Goal: Task Accomplishment & Management: Complete application form

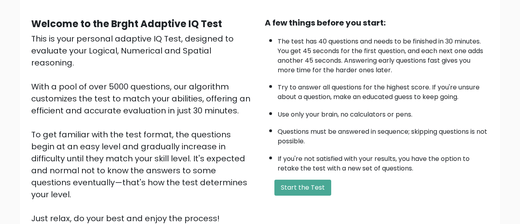
scroll to position [60, 0]
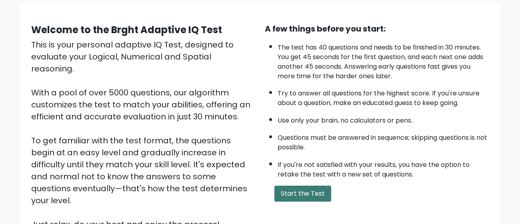
click at [317, 194] on button "Start the Test" at bounding box center [302, 194] width 57 height 16
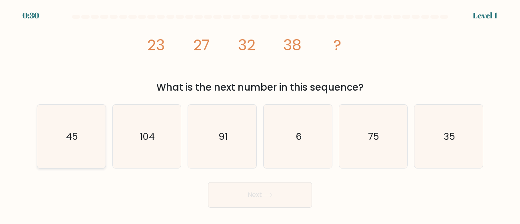
click at [87, 135] on icon "45" at bounding box center [72, 137] width 64 height 64
click at [260, 114] on input "a. 45" at bounding box center [260, 113] width 0 height 2
radio input "true"
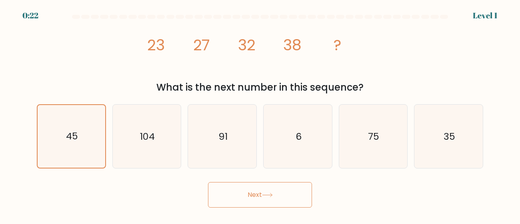
click at [284, 192] on button "Next" at bounding box center [260, 195] width 104 height 26
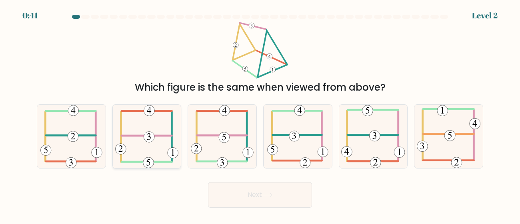
click at [148, 134] on 352 at bounding box center [149, 137] width 11 height 11
click at [260, 114] on input "b." at bounding box center [260, 113] width 0 height 2
radio input "true"
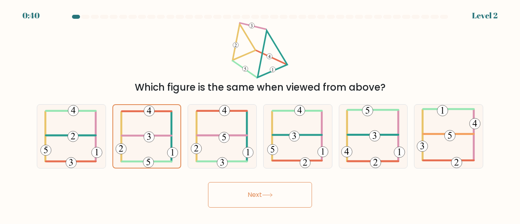
click at [263, 186] on button "Next" at bounding box center [260, 195] width 104 height 26
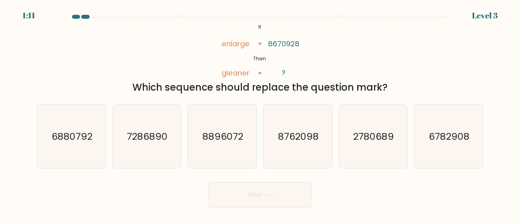
click at [503, 53] on form "If ?" at bounding box center [260, 111] width 520 height 193
click at [394, 136] on icon "2780689" at bounding box center [373, 137] width 64 height 64
click at [260, 114] on input "e. 2780689" at bounding box center [260, 113] width 0 height 2
radio input "true"
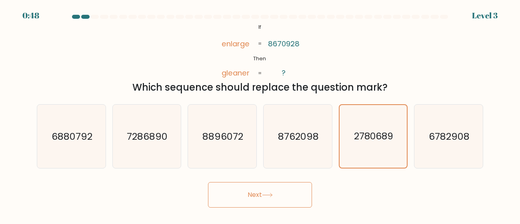
click at [262, 195] on button "Next" at bounding box center [260, 195] width 104 height 26
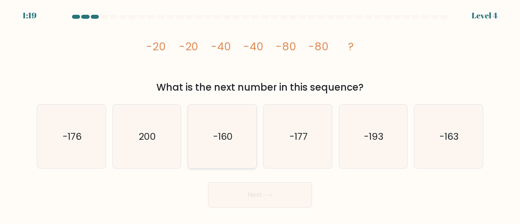
click at [229, 124] on icon "-160" at bounding box center [222, 137] width 64 height 64
click at [260, 114] on input "c. -160" at bounding box center [260, 113] width 0 height 2
radio input "true"
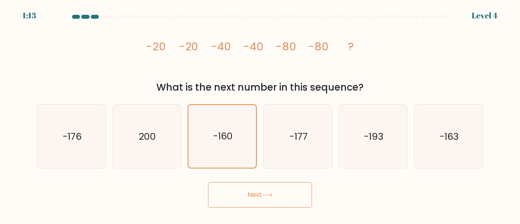
click at [272, 195] on icon at bounding box center [267, 195] width 11 height 4
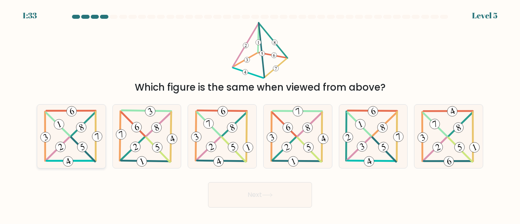
click at [67, 146] on icon at bounding box center [71, 137] width 65 height 64
click at [260, 114] on input "a." at bounding box center [260, 113] width 0 height 2
radio input "true"
click at [268, 196] on icon at bounding box center [267, 195] width 11 height 4
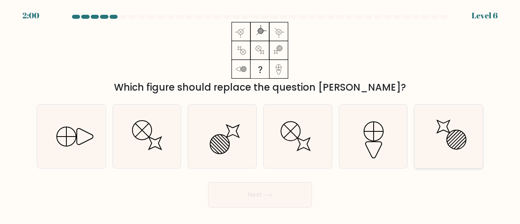
click at [416, 133] on div at bounding box center [448, 136] width 69 height 64
click at [260, 114] on input "f." at bounding box center [260, 113] width 0 height 2
radio input "true"
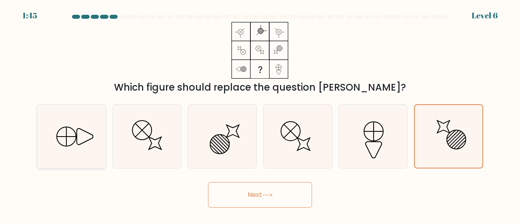
click at [95, 152] on icon at bounding box center [72, 137] width 64 height 64
click at [260, 114] on input "a." at bounding box center [260, 113] width 0 height 2
radio input "true"
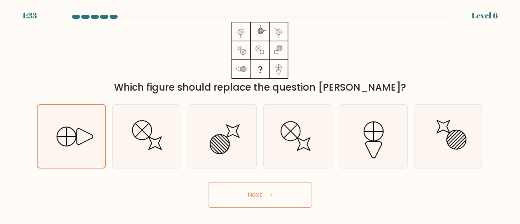
click at [251, 196] on button "Next" at bounding box center [260, 195] width 104 height 26
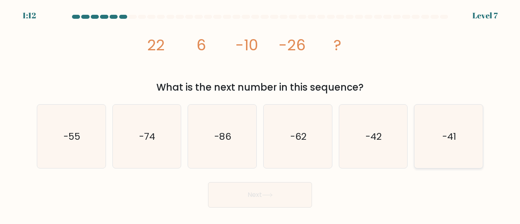
click at [478, 152] on icon "-41" at bounding box center [449, 137] width 64 height 64
click at [260, 114] on input "f. -41" at bounding box center [260, 113] width 0 height 2
radio input "true"
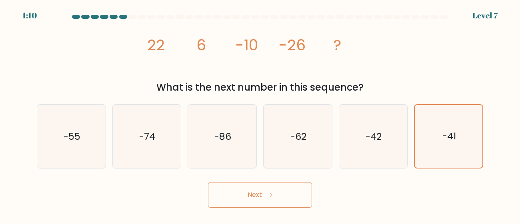
click at [268, 190] on button "Next" at bounding box center [260, 195] width 104 height 26
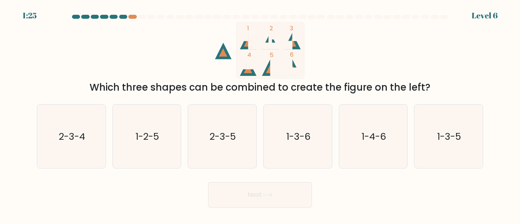
click at [495, 122] on form at bounding box center [260, 111] width 520 height 193
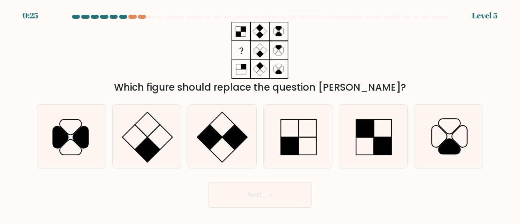
click at [316, 153] on rect at bounding box center [307, 146] width 18 height 18
click at [260, 114] on input "d." at bounding box center [260, 113] width 0 height 2
radio input "true"
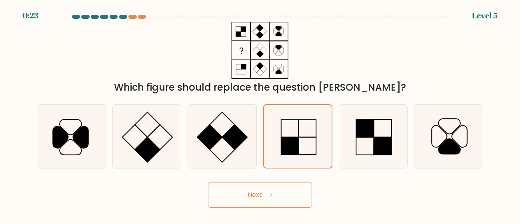
click at [271, 194] on icon at bounding box center [267, 195] width 11 height 4
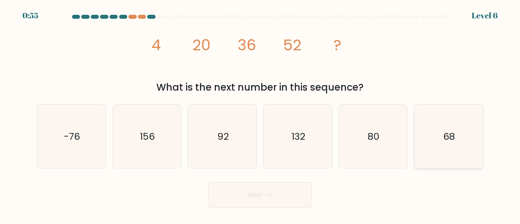
click at [418, 144] on icon "68" at bounding box center [449, 137] width 64 height 64
click at [260, 114] on input "f. 68" at bounding box center [260, 113] width 0 height 2
radio input "true"
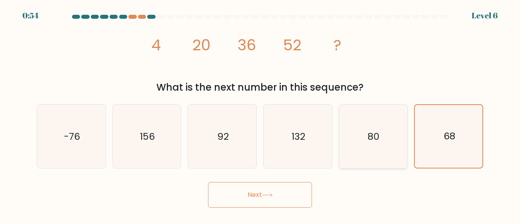
click at [384, 138] on icon "80" at bounding box center [373, 137] width 64 height 64
click at [260, 114] on input "e. 80" at bounding box center [260, 113] width 0 height 2
radio input "true"
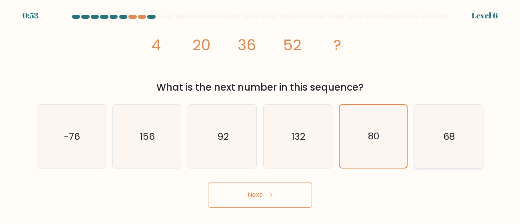
click at [461, 129] on icon "68" at bounding box center [449, 137] width 64 height 64
click at [260, 114] on input "f. 68" at bounding box center [260, 113] width 0 height 2
radio input "true"
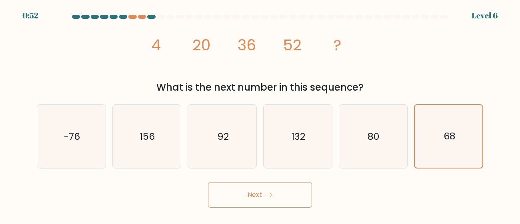
click at [300, 200] on button "Next" at bounding box center [260, 195] width 104 height 26
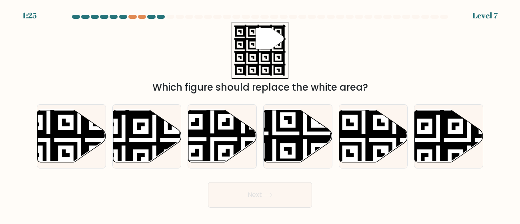
click at [475, 65] on div "" Which figure should replace the white area?" at bounding box center [260, 58] width 456 height 73
click at [305, 140] on icon at bounding box center [298, 136] width 68 height 52
click at [260, 114] on input "d." at bounding box center [260, 113] width 0 height 2
radio input "true"
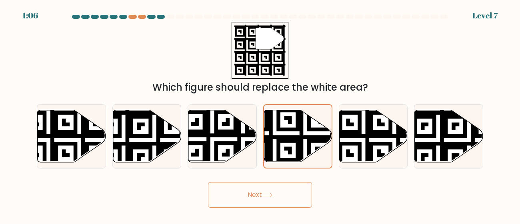
click at [281, 194] on button "Next" at bounding box center [260, 195] width 104 height 26
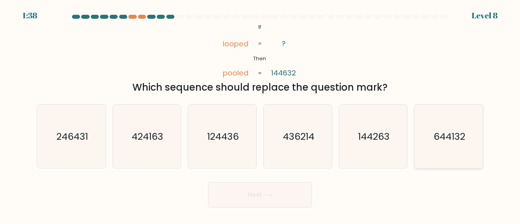
click at [429, 139] on icon "644132" at bounding box center [449, 137] width 64 height 64
click at [260, 114] on input "f. 644132" at bounding box center [260, 113] width 0 height 2
radio input "true"
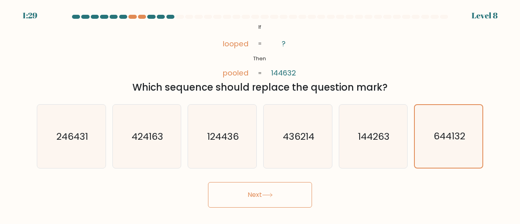
click at [37, 128] on label "a. 246431" at bounding box center [71, 136] width 69 height 64
click at [260, 114] on input "a. 246431" at bounding box center [260, 113] width 0 height 2
radio input "true"
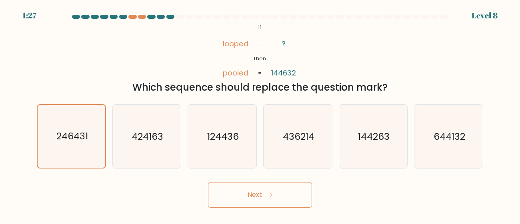
click at [227, 189] on button "Next" at bounding box center [260, 195] width 104 height 26
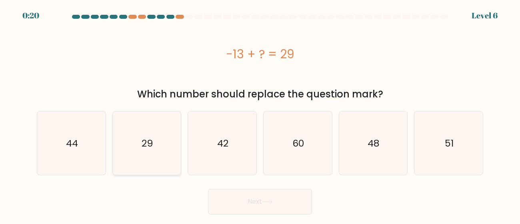
click at [138, 154] on icon "29" at bounding box center [147, 144] width 64 height 64
click at [260, 114] on input "b. 29" at bounding box center [260, 113] width 0 height 2
radio input "true"
click at [281, 200] on button "Next" at bounding box center [260, 202] width 104 height 26
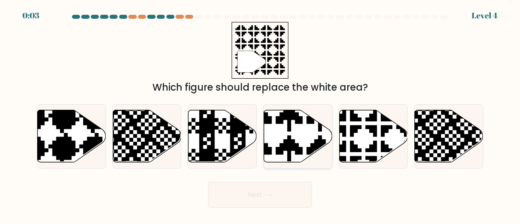
click at [281, 126] on icon at bounding box center [298, 136] width 68 height 52
click at [260, 114] on input "d." at bounding box center [260, 113] width 0 height 2
radio input "true"
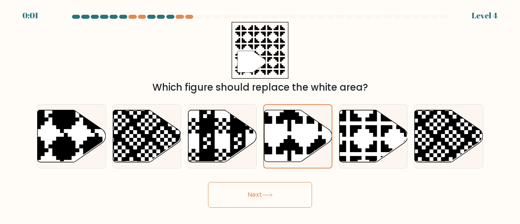
click at [274, 204] on button "Next" at bounding box center [260, 195] width 104 height 26
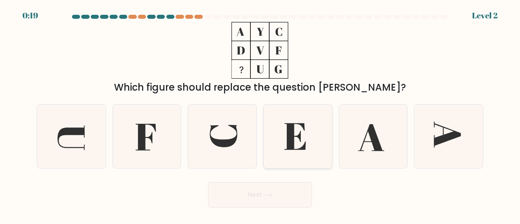
click at [276, 146] on icon at bounding box center [298, 137] width 64 height 64
click at [260, 114] on input "d." at bounding box center [260, 113] width 0 height 2
radio input "true"
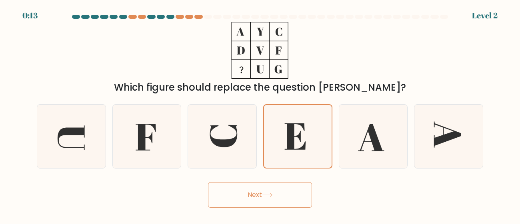
click at [243, 198] on button "Next" at bounding box center [260, 195] width 104 height 26
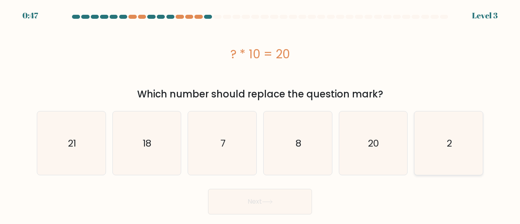
click at [438, 131] on icon "2" at bounding box center [449, 144] width 64 height 64
click at [260, 114] on input "f. 2" at bounding box center [260, 113] width 0 height 2
radio input "true"
click at [297, 198] on button "Next" at bounding box center [260, 202] width 104 height 26
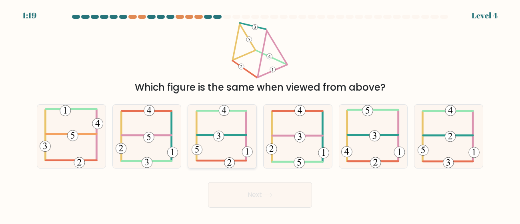
click at [200, 128] on icon at bounding box center [222, 137] width 61 height 64
click at [260, 114] on input "c." at bounding box center [260, 113] width 0 height 2
radio input "true"
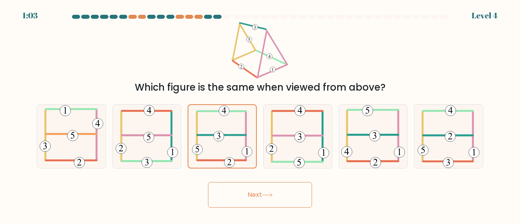
click at [265, 191] on button "Next" at bounding box center [260, 195] width 104 height 26
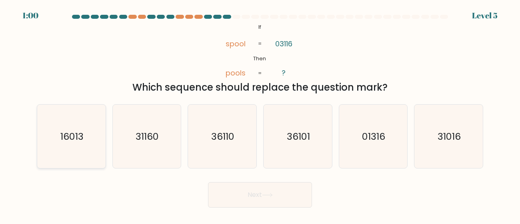
click at [89, 146] on icon "16013" at bounding box center [72, 137] width 64 height 64
click at [260, 114] on input "a. 16013" at bounding box center [260, 113] width 0 height 2
radio input "true"
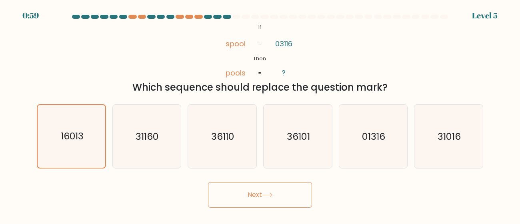
click at [225, 193] on button "Next" at bounding box center [260, 195] width 104 height 26
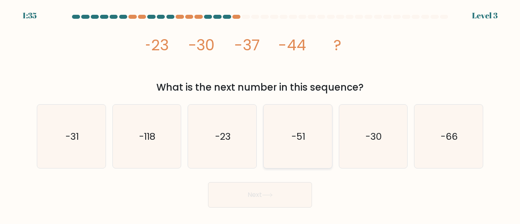
click at [325, 142] on icon "-51" at bounding box center [298, 137] width 64 height 64
click at [260, 114] on input "d. -51" at bounding box center [260, 113] width 0 height 2
radio input "true"
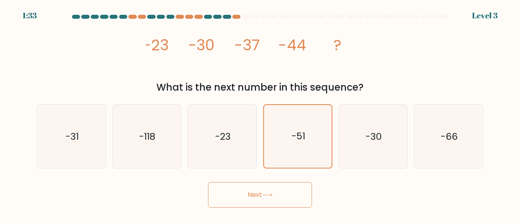
click at [284, 189] on button "Next" at bounding box center [260, 195] width 104 height 26
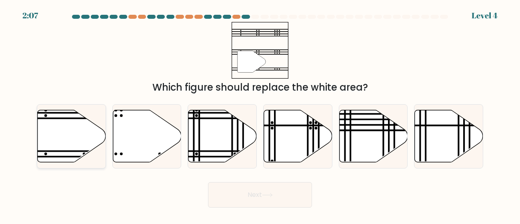
click at [74, 138] on icon at bounding box center [72, 136] width 68 height 52
click at [260, 114] on input "a." at bounding box center [260, 113] width 0 height 2
radio input "true"
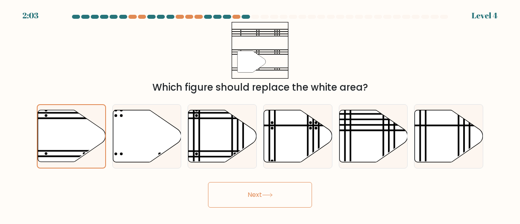
click at [258, 187] on button "Next" at bounding box center [260, 195] width 104 height 26
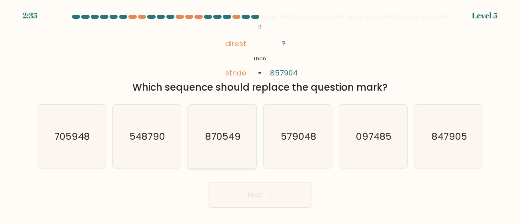
click at [234, 121] on icon "870549" at bounding box center [222, 137] width 64 height 64
click at [260, 114] on input "c. 870549" at bounding box center [260, 113] width 0 height 2
radio input "true"
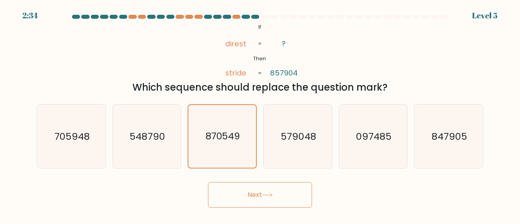
click at [255, 191] on button "Next" at bounding box center [260, 195] width 104 height 26
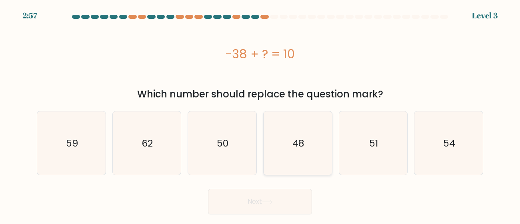
click at [297, 140] on text "48" at bounding box center [298, 143] width 12 height 13
click at [260, 114] on input "d. 48" at bounding box center [260, 113] width 0 height 2
radio input "true"
click at [263, 190] on button "Next" at bounding box center [260, 202] width 104 height 26
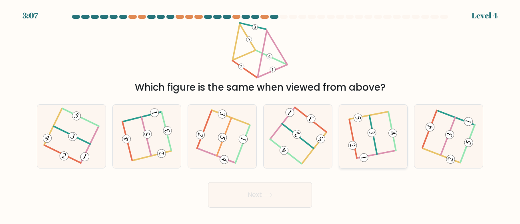
click at [375, 166] on div at bounding box center [373, 136] width 69 height 64
click at [260, 114] on input "e." at bounding box center [260, 113] width 0 height 2
radio input "true"
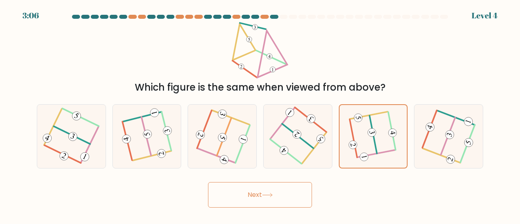
click at [244, 201] on button "Next" at bounding box center [260, 195] width 104 height 26
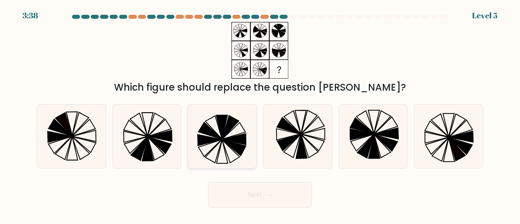
click at [230, 140] on icon at bounding box center [234, 139] width 24 height 11
click at [260, 114] on input "c." at bounding box center [260, 113] width 0 height 2
radio input "true"
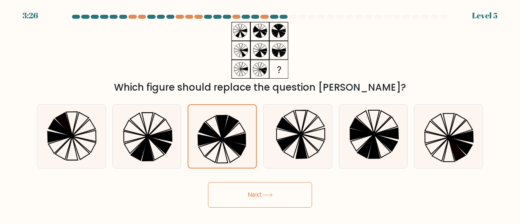
click at [267, 186] on button "Next" at bounding box center [260, 195] width 104 height 26
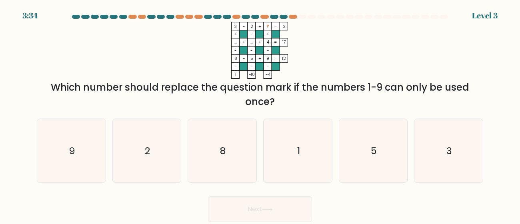
click at [336, 144] on div "e. 5" at bounding box center [374, 151] width 76 height 64
click at [293, 148] on icon "1" at bounding box center [298, 151] width 64 height 64
click at [260, 114] on input "d. 1" at bounding box center [260, 113] width 0 height 2
radio input "true"
click at [266, 206] on button "Next" at bounding box center [260, 210] width 104 height 26
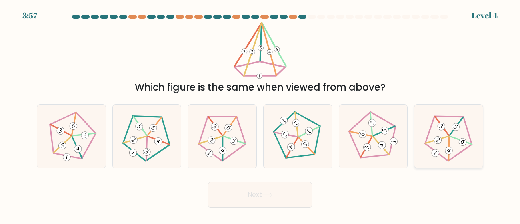
click at [445, 134] on icon at bounding box center [448, 136] width 51 height 51
click at [260, 114] on input "f." at bounding box center [260, 113] width 0 height 2
radio input "true"
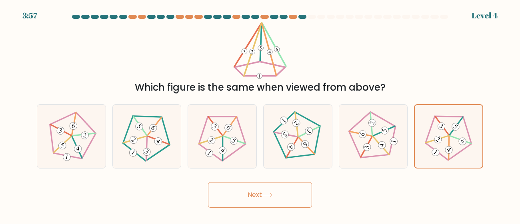
click at [292, 195] on button "Next" at bounding box center [260, 195] width 104 height 26
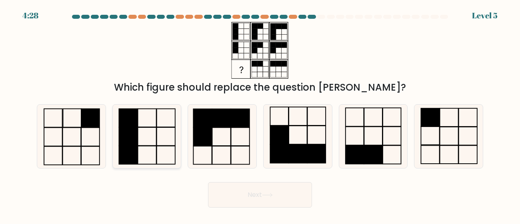
click at [124, 127] on rect at bounding box center [128, 118] width 18 height 18
click at [260, 114] on input "b." at bounding box center [260, 113] width 0 height 2
radio input "true"
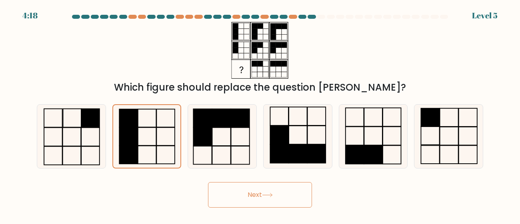
click at [247, 188] on button "Next" at bounding box center [260, 195] width 104 height 26
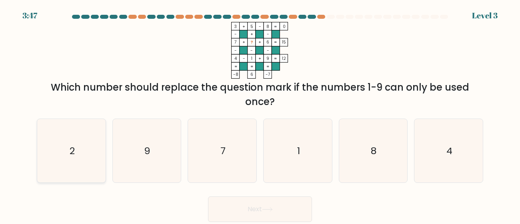
click at [58, 176] on icon "2" at bounding box center [72, 151] width 64 height 64
click at [260, 114] on input "a. 2" at bounding box center [260, 113] width 0 height 2
radio input "true"
click at [267, 213] on button "Next" at bounding box center [260, 210] width 104 height 26
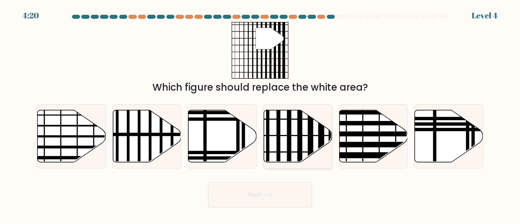
click at [304, 109] on div at bounding box center [297, 136] width 69 height 64
click at [260, 112] on input "d." at bounding box center [260, 113] width 0 height 2
radio input "true"
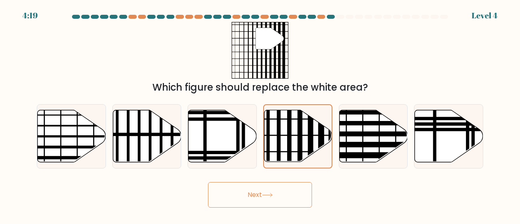
click at [268, 188] on button "Next" at bounding box center [260, 195] width 104 height 26
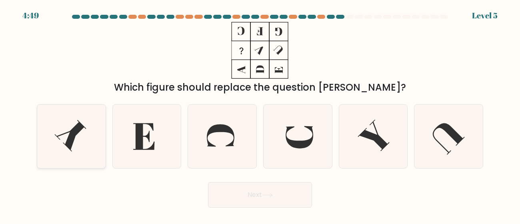
click at [64, 140] on icon at bounding box center [72, 137] width 64 height 64
click at [260, 114] on input "a." at bounding box center [260, 113] width 0 height 2
radio input "true"
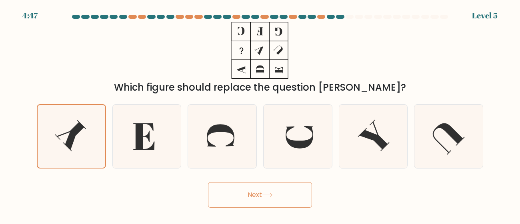
click at [256, 185] on button "Next" at bounding box center [260, 195] width 104 height 26
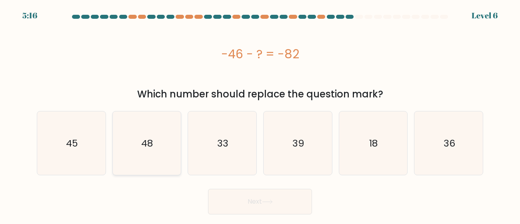
click at [167, 157] on icon "48" at bounding box center [147, 144] width 64 height 64
click at [260, 114] on input "b. 48" at bounding box center [260, 113] width 0 height 2
radio input "true"
click at [265, 201] on icon at bounding box center [267, 202] width 11 height 4
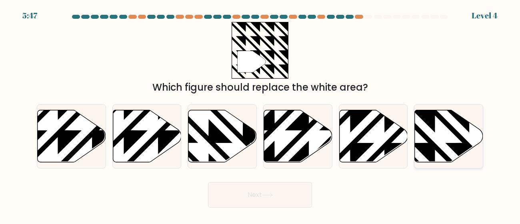
click at [433, 139] on icon at bounding box center [449, 136] width 68 height 52
click at [260, 114] on input "f." at bounding box center [260, 113] width 0 height 2
radio input "true"
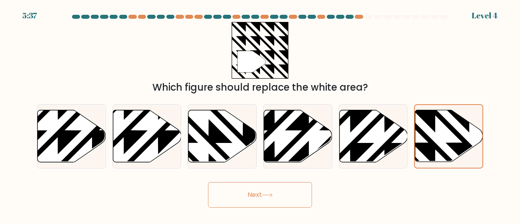
click at [286, 190] on button "Next" at bounding box center [260, 195] width 104 height 26
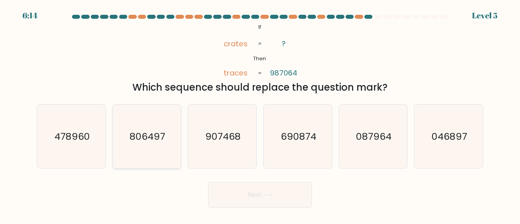
click at [152, 138] on text "806497" at bounding box center [148, 136] width 36 height 13
click at [260, 114] on input "b. 806497" at bounding box center [260, 113] width 0 height 2
radio input "true"
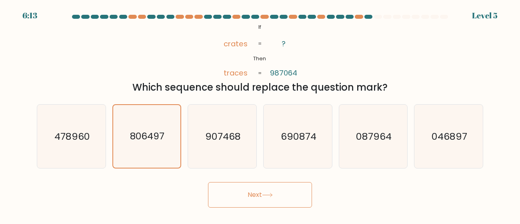
click at [285, 188] on button "Next" at bounding box center [260, 195] width 104 height 26
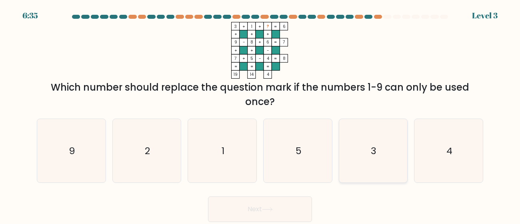
click at [368, 172] on icon "3" at bounding box center [373, 151] width 64 height 64
click at [260, 114] on input "e. 3" at bounding box center [260, 113] width 0 height 2
radio input "true"
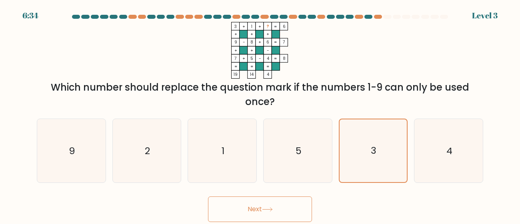
click at [232, 200] on button "Next" at bounding box center [260, 210] width 104 height 26
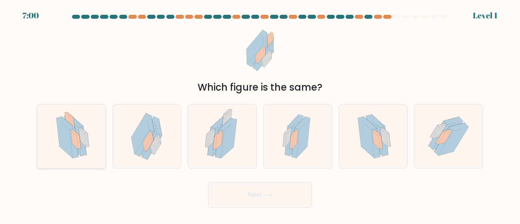
click at [78, 130] on icon at bounding box center [82, 141] width 9 height 30
click at [260, 114] on input "a." at bounding box center [260, 113] width 0 height 2
radio input "true"
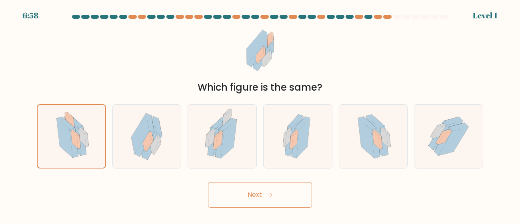
click at [260, 196] on button "Next" at bounding box center [260, 195] width 104 height 26
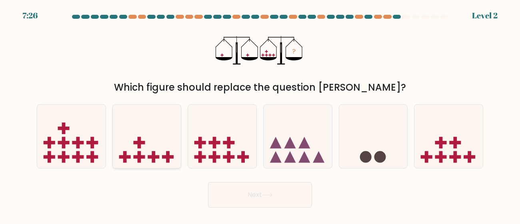
click at [158, 142] on icon at bounding box center [147, 136] width 68 height 56
click at [260, 114] on input "b." at bounding box center [260, 113] width 0 height 2
radio input "true"
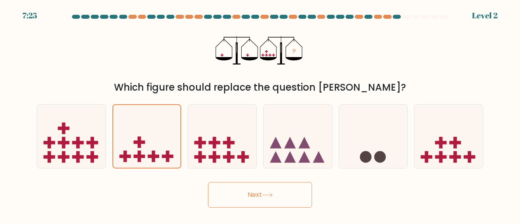
click at [295, 198] on button "Next" at bounding box center [260, 195] width 104 height 26
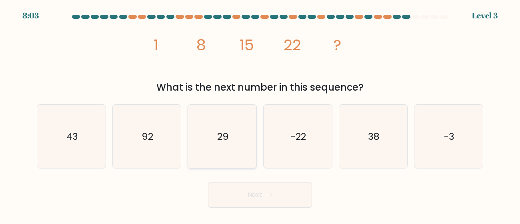
click at [241, 135] on icon "29" at bounding box center [222, 137] width 64 height 64
click at [260, 114] on input "c. 29" at bounding box center [260, 113] width 0 height 2
radio input "true"
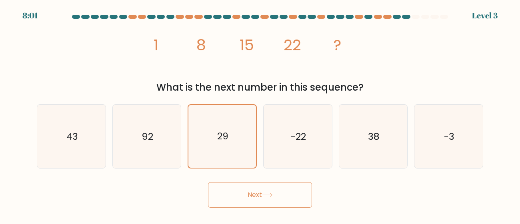
click at [254, 200] on button "Next" at bounding box center [260, 195] width 104 height 26
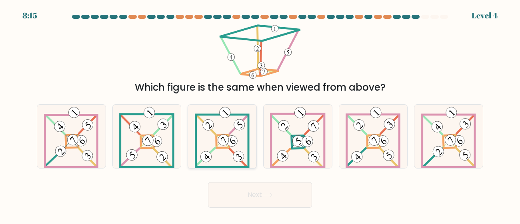
click at [230, 159] on icon at bounding box center [222, 137] width 55 height 64
click at [260, 114] on input "c." at bounding box center [260, 113] width 0 height 2
radio input "true"
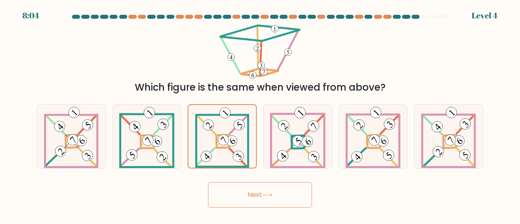
click at [253, 196] on button "Next" at bounding box center [260, 195] width 104 height 26
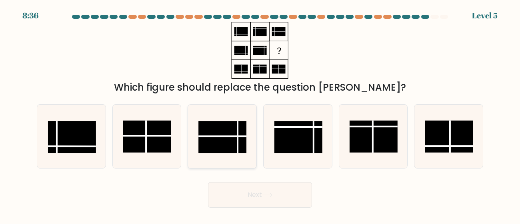
click at [203, 134] on rect at bounding box center [222, 137] width 48 height 32
click at [260, 114] on input "c." at bounding box center [260, 113] width 0 height 2
radio input "true"
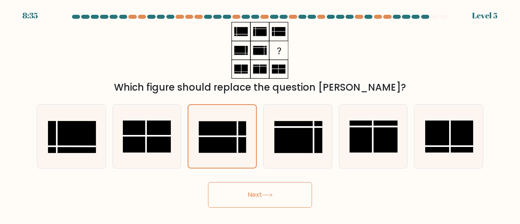
click at [256, 198] on button "Next" at bounding box center [260, 195] width 104 height 26
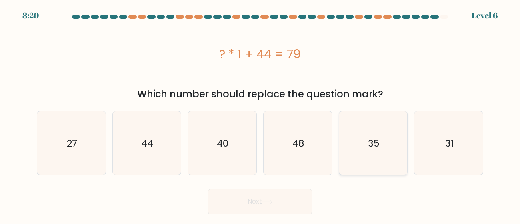
click at [396, 150] on icon "35" at bounding box center [373, 144] width 64 height 64
click at [260, 114] on input "e. 35" at bounding box center [260, 113] width 0 height 2
radio input "true"
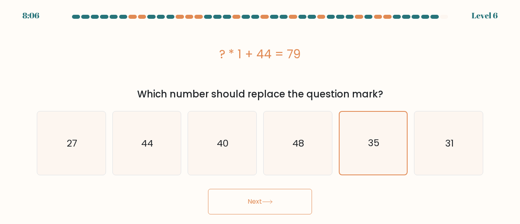
click at [290, 204] on button "Next" at bounding box center [260, 202] width 104 height 26
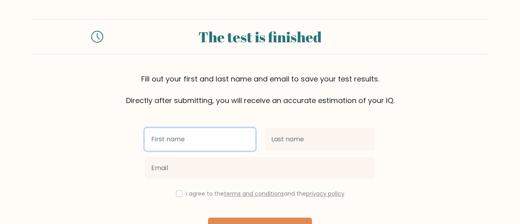
click at [195, 138] on input "text" at bounding box center [200, 139] width 110 height 22
type input "Bibiana"
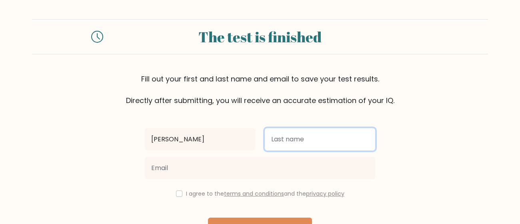
click at [329, 148] on input "text" at bounding box center [320, 139] width 110 height 22
type input "Vuadi"
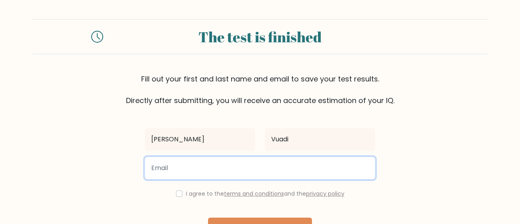
click at [293, 170] on input "email" at bounding box center [260, 168] width 230 height 22
paste input "vuadibib@wcps.k12.md.us"
type input "vuadibib@wcps.k12.md.us"
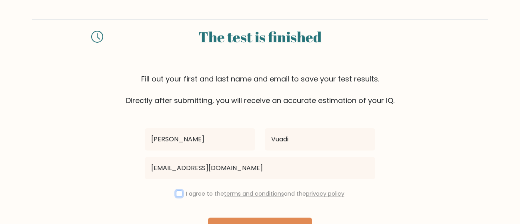
click at [176, 192] on input "checkbox" at bounding box center [179, 194] width 6 height 6
checkbox input "true"
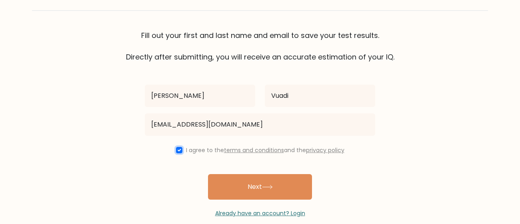
scroll to position [56, 0]
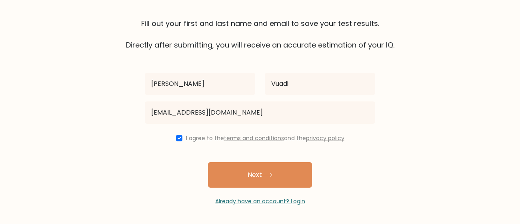
click at [485, 157] on form "The test is finished Fill out your first and last name and email to save your t…" at bounding box center [260, 85] width 520 height 242
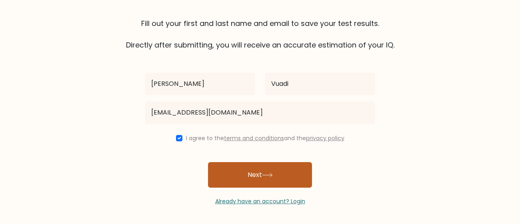
click at [298, 179] on button "Next" at bounding box center [260, 175] width 104 height 26
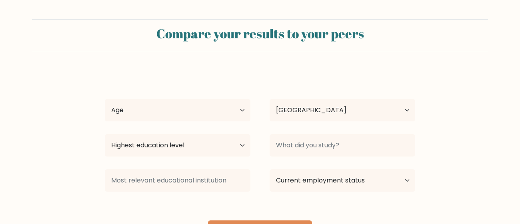
select select "US"
click at [206, 123] on div "Age Under [DEMOGRAPHIC_DATA] [DEMOGRAPHIC_DATA] [DEMOGRAPHIC_DATA] [DEMOGRAPHIC…" at bounding box center [177, 110] width 165 height 29
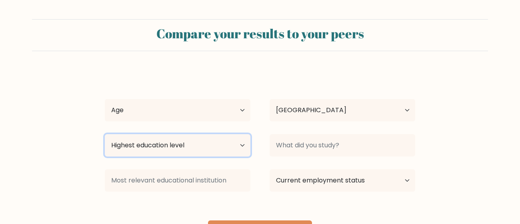
click at [192, 148] on select "Highest education level No schooling Primary Lower Secondary Upper Secondary Oc…" at bounding box center [178, 145] width 146 height 22
click at [105, 134] on select "Highest education level No schooling Primary Lower Secondary Upper Secondary Oc…" at bounding box center [178, 145] width 146 height 22
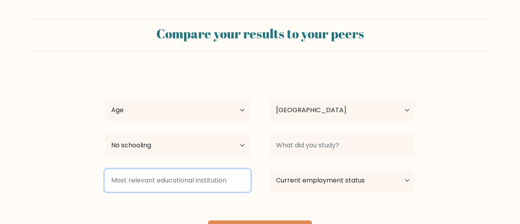
click at [226, 179] on input at bounding box center [178, 181] width 146 height 22
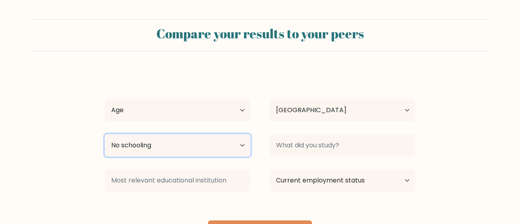
click at [229, 147] on select "Highest education level No schooling Primary Lower Secondary Upper Secondary Oc…" at bounding box center [178, 145] width 146 height 22
click at [105, 134] on select "Highest education level No schooling Primary Lower Secondary Upper Secondary Oc…" at bounding box center [178, 145] width 146 height 22
click at [202, 150] on select "Highest education level No schooling Primary Lower Secondary Upper Secondary Oc…" at bounding box center [178, 145] width 146 height 22
click at [105, 134] on select "Highest education level No schooling Primary Lower Secondary Upper Secondary Oc…" at bounding box center [178, 145] width 146 height 22
click at [167, 144] on select "Highest education level No schooling Primary Lower Secondary Upper Secondary Oc…" at bounding box center [178, 145] width 146 height 22
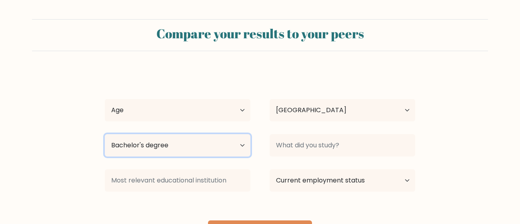
select select "no_schooling"
click at [105, 134] on select "Highest education level No schooling Primary Lower Secondary Upper Secondary Oc…" at bounding box center [178, 145] width 146 height 22
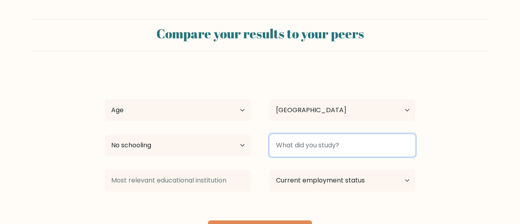
click at [330, 143] on input at bounding box center [343, 145] width 146 height 22
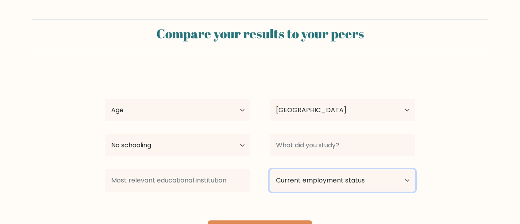
click at [312, 182] on select "Current employment status Employed Student Retired Other / prefer not to answer" at bounding box center [343, 181] width 146 height 22
select select "student"
click at [270, 170] on select "Current employment status Employed Student Retired Other / prefer not to answer" at bounding box center [343, 181] width 146 height 22
click at [314, 187] on select "Current employment status Employed Student Retired Other / prefer not to answer" at bounding box center [343, 181] width 146 height 22
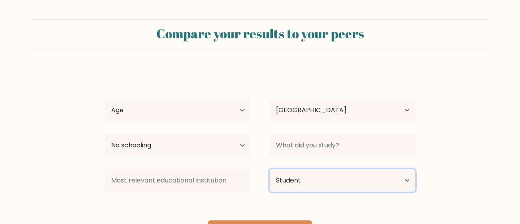
click at [314, 187] on select "Current employment status Employed Student Retired Other / prefer not to answer" at bounding box center [343, 181] width 146 height 22
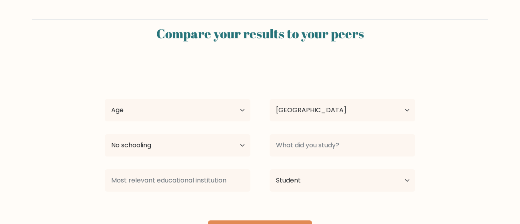
click at [418, 58] on form "Compare your results to your peers [PERSON_NAME] Vuadi Age Under [DEMOGRAPHIC_D…" at bounding box center [260, 132] width 520 height 227
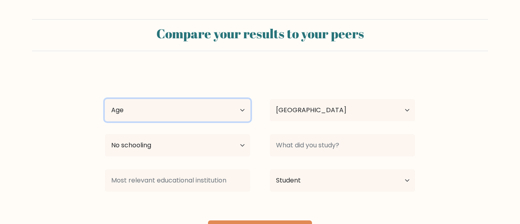
click at [212, 108] on select "Age Under [DEMOGRAPHIC_DATA] [DEMOGRAPHIC_DATA] [DEMOGRAPHIC_DATA] [DEMOGRAPHIC…" at bounding box center [178, 110] width 146 height 22
select select "min_18"
click at [105, 99] on select "Age Under [DEMOGRAPHIC_DATA] [DEMOGRAPHIC_DATA] [DEMOGRAPHIC_DATA] [DEMOGRAPHIC…" at bounding box center [178, 110] width 146 height 22
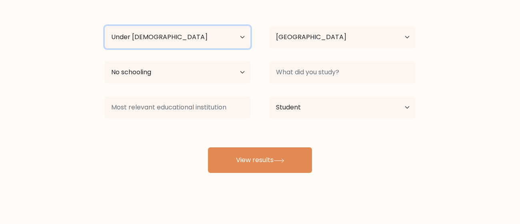
scroll to position [72, 0]
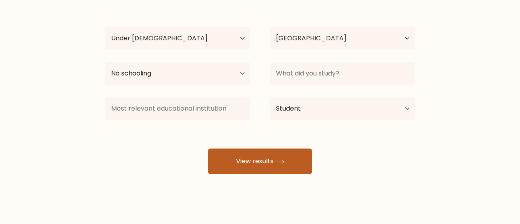
click at [269, 157] on button "View results" at bounding box center [260, 162] width 104 height 26
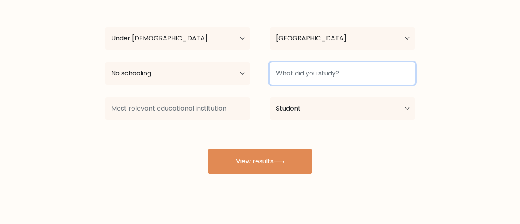
click at [324, 76] on input at bounding box center [343, 73] width 146 height 22
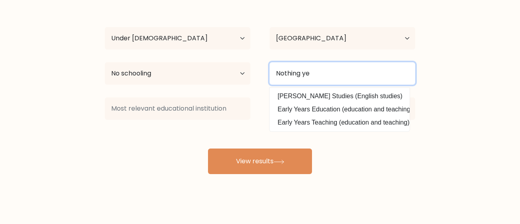
scroll to position [78, 0]
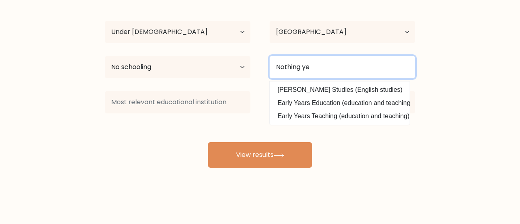
click at [379, 66] on input "Nothing ye" at bounding box center [343, 67] width 146 height 22
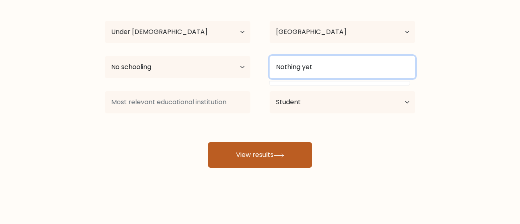
type input "Nothing yet"
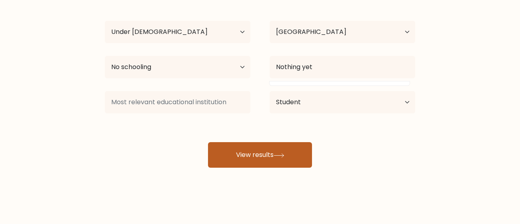
click at [224, 162] on button "View results" at bounding box center [260, 155] width 104 height 26
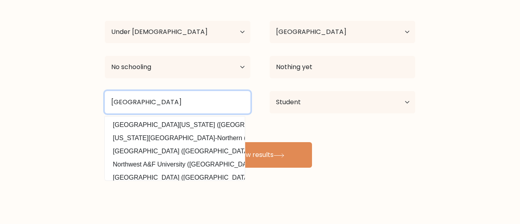
click at [139, 100] on input "[GEOGRAPHIC_DATA]" at bounding box center [178, 102] width 146 height 22
click at [179, 100] on input "[GEOGRAPHIC_DATA]" at bounding box center [178, 102] width 146 height 22
click at [150, 106] on input "[GEOGRAPHIC_DATA] high" at bounding box center [178, 102] width 146 height 22
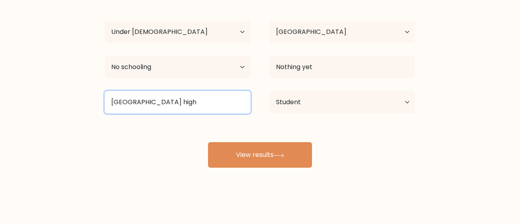
click at [143, 103] on input "[GEOGRAPHIC_DATA] high" at bounding box center [178, 102] width 146 height 22
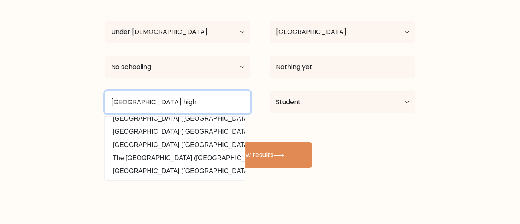
scroll to position [72, 0]
click at [205, 105] on input "[GEOGRAPHIC_DATA] high" at bounding box center [178, 102] width 146 height 22
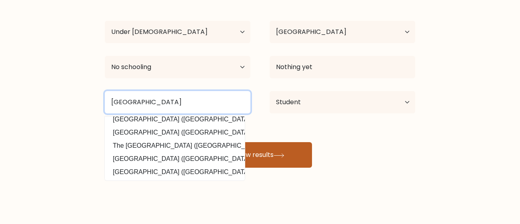
type input "[GEOGRAPHIC_DATA]"
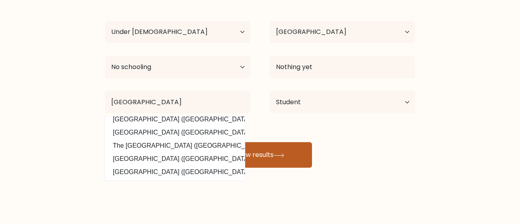
click at [261, 164] on button "View results" at bounding box center [260, 155] width 104 height 26
